Goal: Navigation & Orientation: Find specific page/section

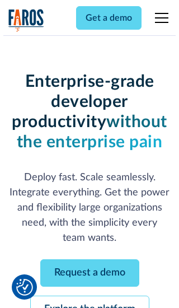
scroll to position [119, 0]
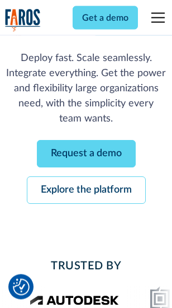
click at [86, 154] on link "Request a demo" at bounding box center [86, 153] width 99 height 27
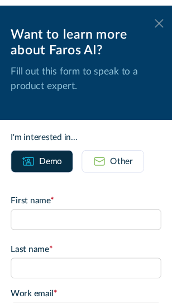
scroll to position [0, 0]
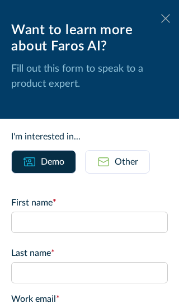
click at [161, 18] on icon at bounding box center [165, 18] width 9 height 8
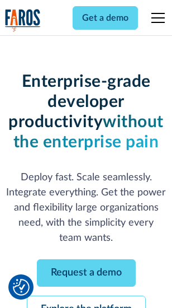
scroll to position [155, 0]
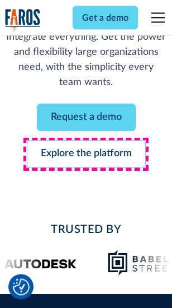
click at [86, 154] on link "Explore the platform" at bounding box center [86, 153] width 119 height 27
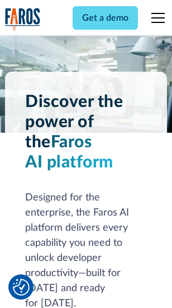
scroll to position [8522, 0]
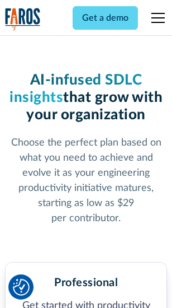
scroll to position [1773, 0]
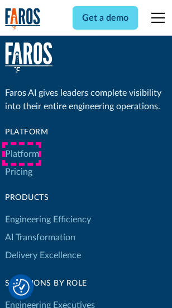
click at [22, 154] on link "Platform" at bounding box center [22, 154] width 34 height 18
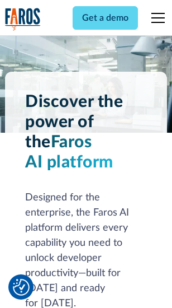
scroll to position [8881, 0]
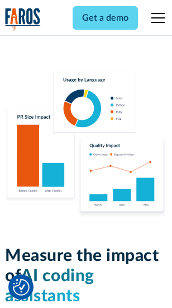
scroll to position [6984, 0]
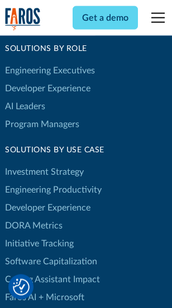
click at [34, 216] on link "DORA Metrics" at bounding box center [34, 225] width 58 height 18
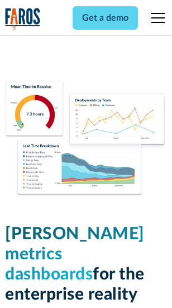
scroll to position [4953, 0]
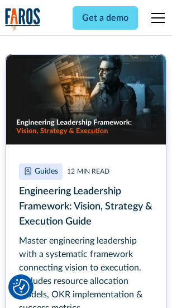
scroll to position [5122, 0]
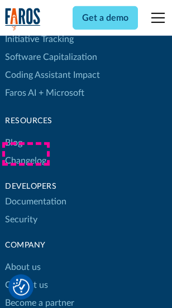
click at [26, 154] on link "Changelog" at bounding box center [25, 161] width 41 height 18
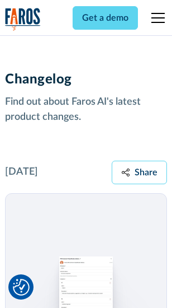
scroll to position [13718, 0]
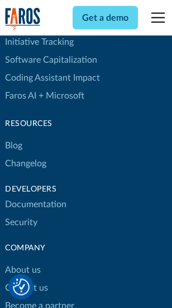
click at [22, 261] on link "About us" at bounding box center [23, 270] width 36 height 18
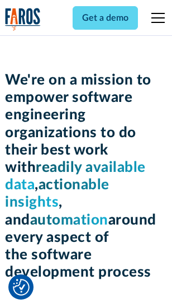
scroll to position [3869, 0]
